Goal: Task Accomplishment & Management: Use online tool/utility

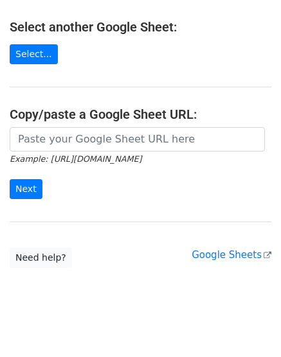
scroll to position [241, 0]
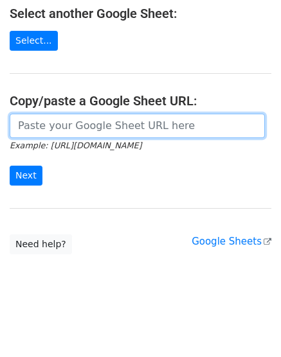
click at [69, 122] on input "url" at bounding box center [137, 126] width 255 height 24
paste input "https://docs.google.com/spreadsheets/d/1KDz4wRNZMjjA1R9EVvxjOdGdzCUVQdYV-uJYWy4…"
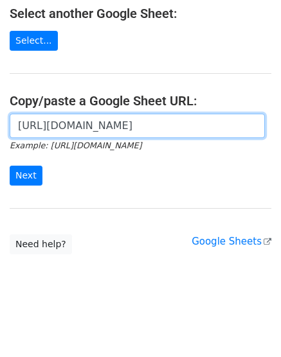
scroll to position [0, 290]
type input "https://docs.google.com/spreadsheets/d/1KDz4wRNZMjjA1R9EVvxjOdGdzCUVQdYV-uJYWy4…"
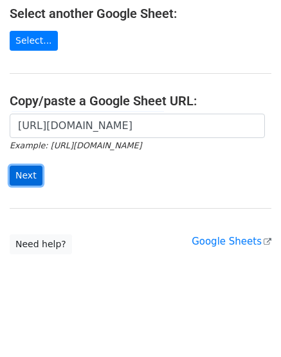
click at [29, 174] on input "Next" at bounding box center [26, 176] width 33 height 20
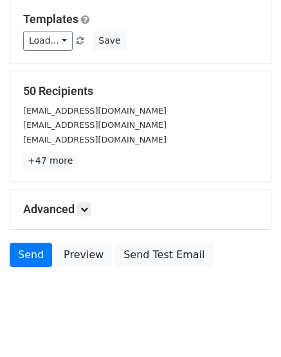
scroll to position [142, 0]
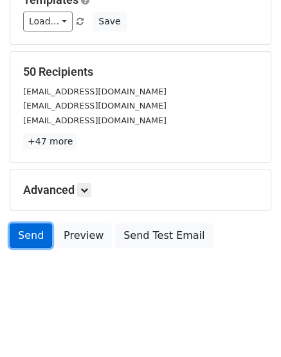
click at [26, 227] on link "Send" at bounding box center [31, 235] width 42 height 24
